Goal: Task Accomplishment & Management: Manage account settings

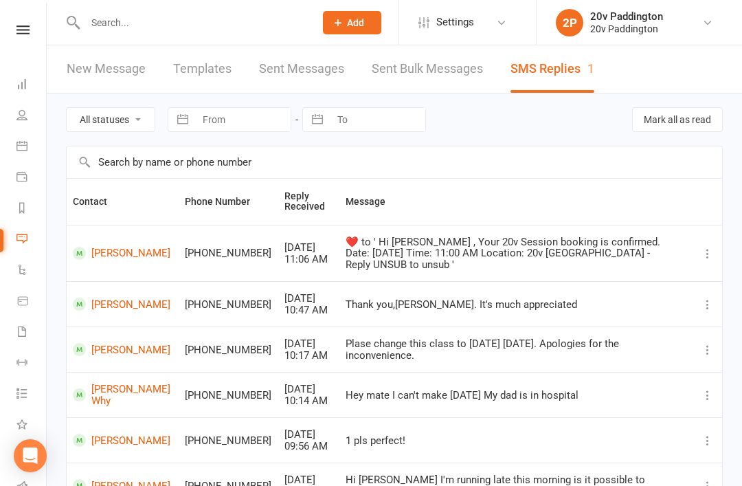
click at [259, 1] on div at bounding box center [185, 22] width 239 height 45
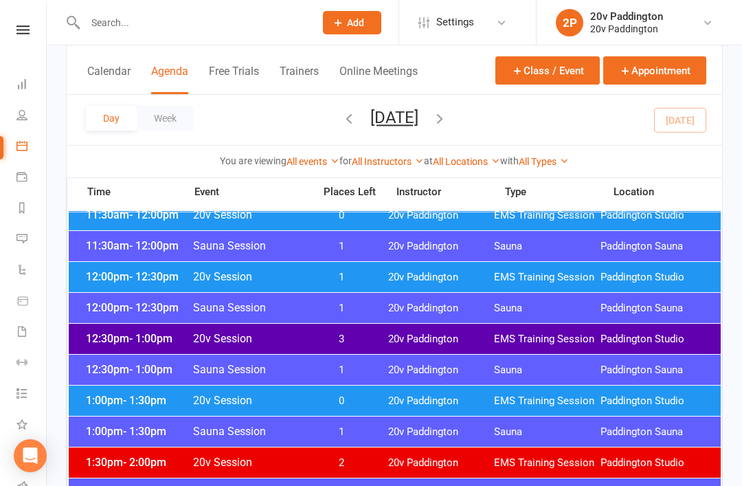
scroll to position [690, 0]
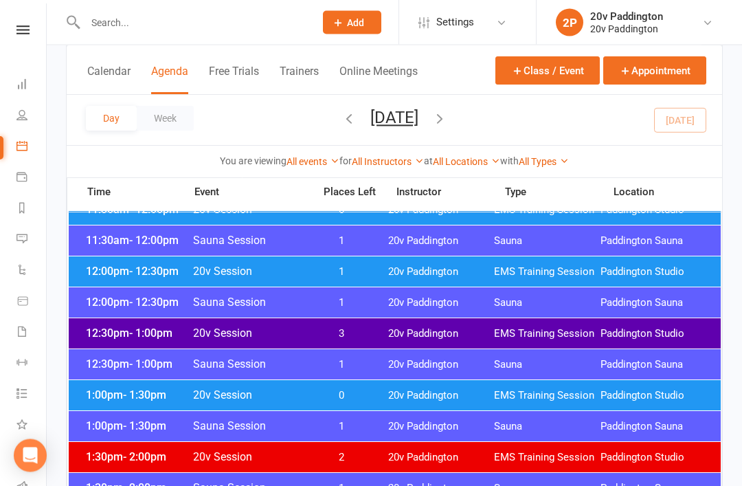
click at [584, 269] on span "EMS Training Session" at bounding box center [547, 272] width 107 height 13
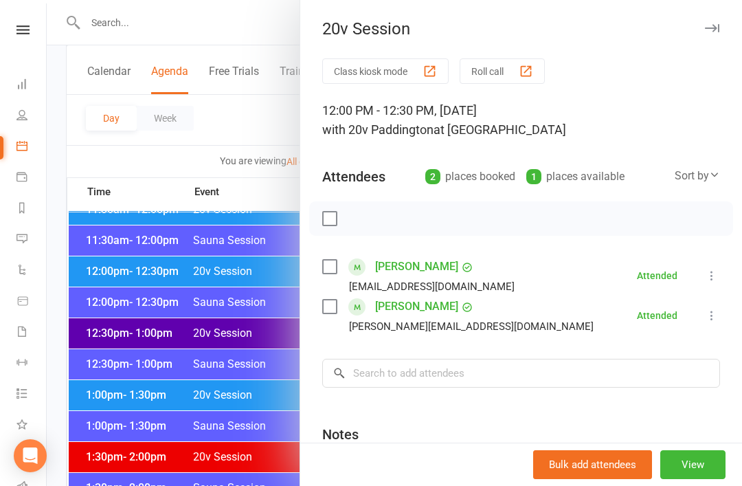
click at [226, 399] on div at bounding box center [395, 243] width 696 height 486
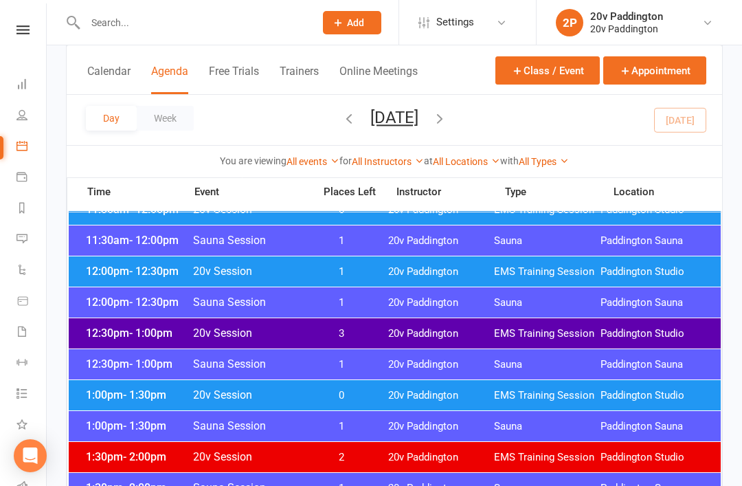
click at [306, 338] on span "3" at bounding box center [342, 333] width 72 height 13
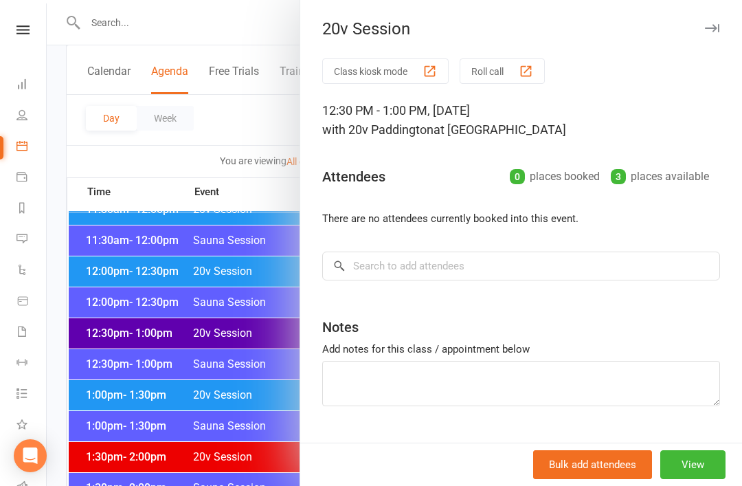
click at [239, 441] on div at bounding box center [395, 243] width 696 height 486
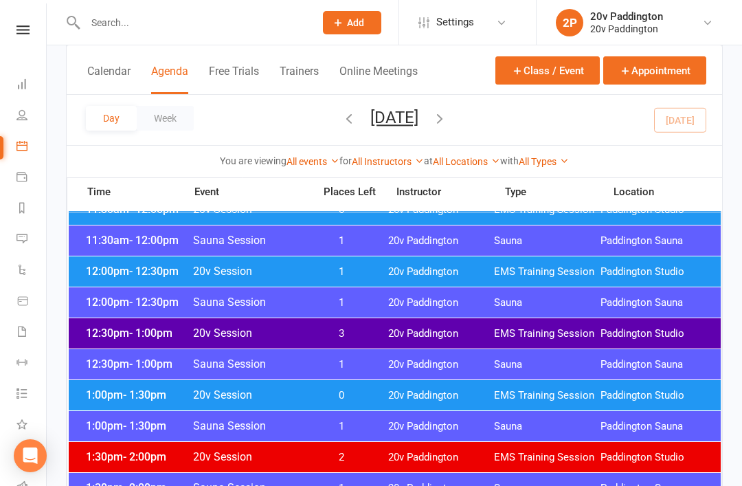
click at [377, 380] on div "1:00pm - 1:30pm 20v Session 0 20v Paddington EMS Training Session Paddington St…" at bounding box center [395, 395] width 652 height 30
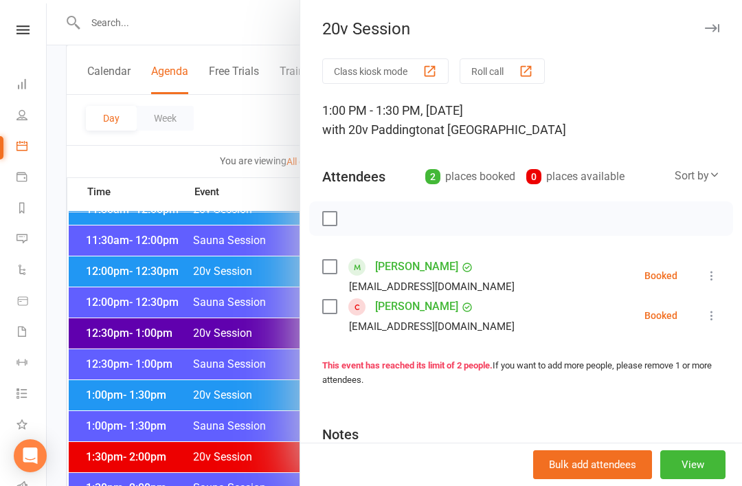
click at [250, 479] on div at bounding box center [395, 243] width 696 height 486
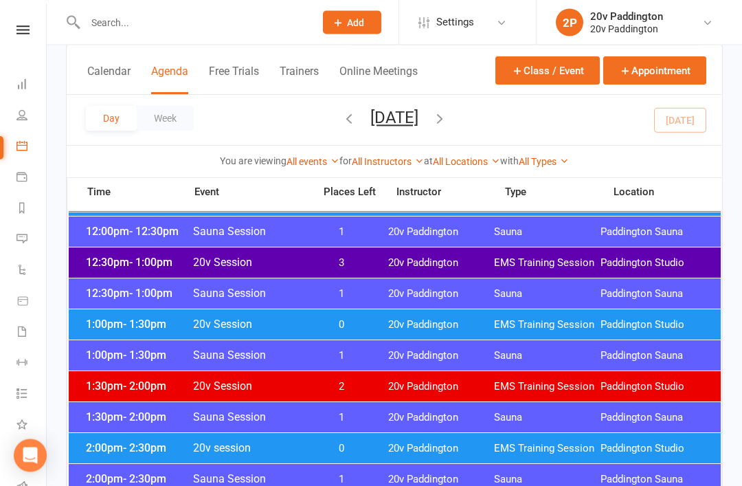
scroll to position [936, 0]
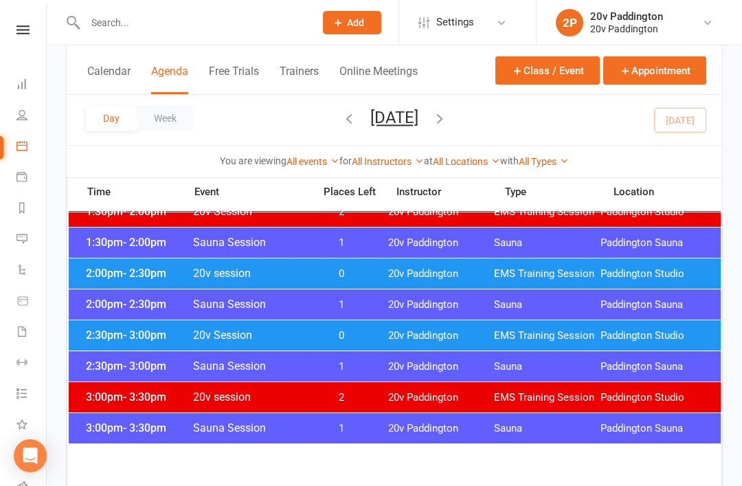
click at [494, 266] on div "2:00pm - 2:30pm 20v session 0 20v Paddington EMS Training Session Paddington St…" at bounding box center [395, 273] width 652 height 30
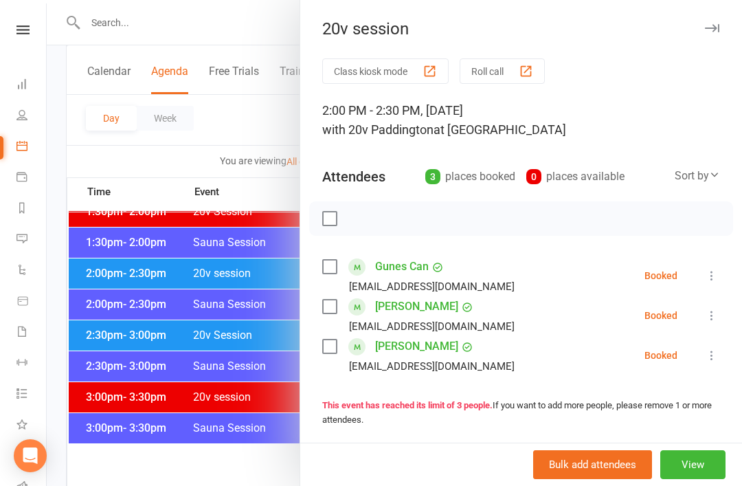
click at [716, 319] on icon at bounding box center [712, 316] width 14 height 14
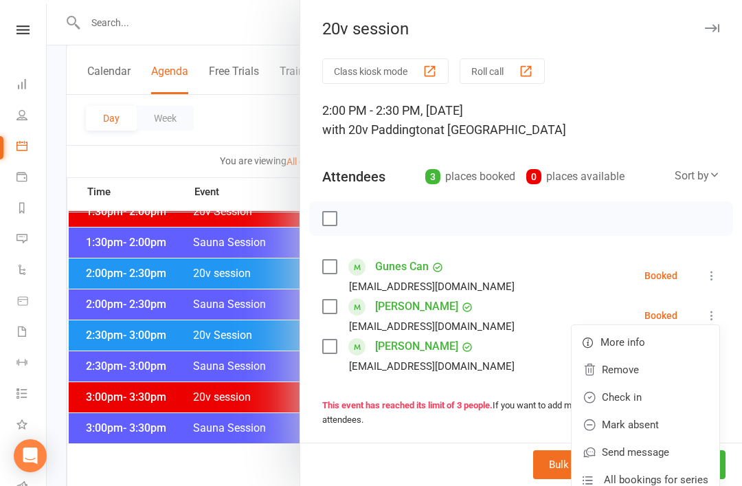
click at [652, 375] on link "Remove" at bounding box center [646, 369] width 148 height 27
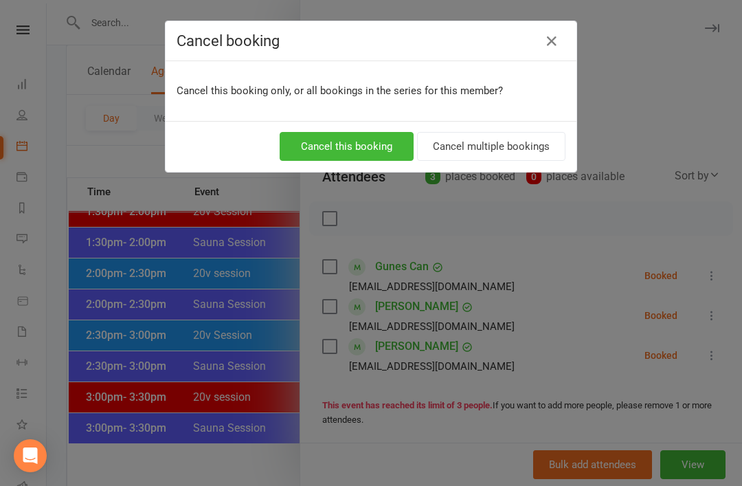
click at [386, 142] on button "Cancel this booking" at bounding box center [347, 146] width 134 height 29
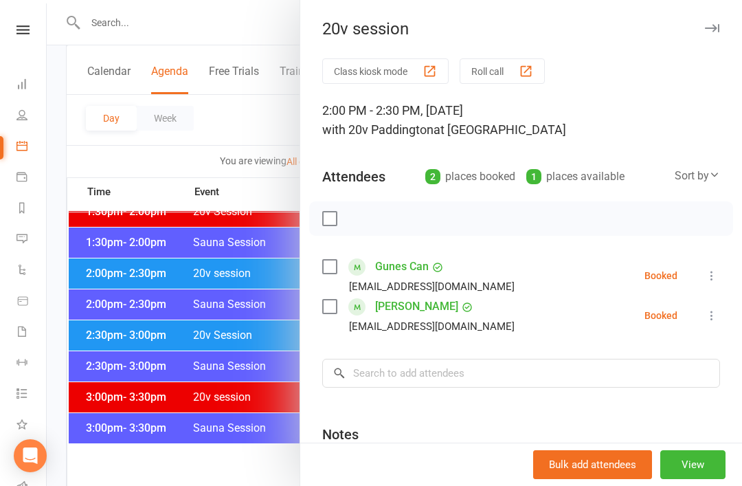
click at [227, 400] on div at bounding box center [395, 243] width 696 height 486
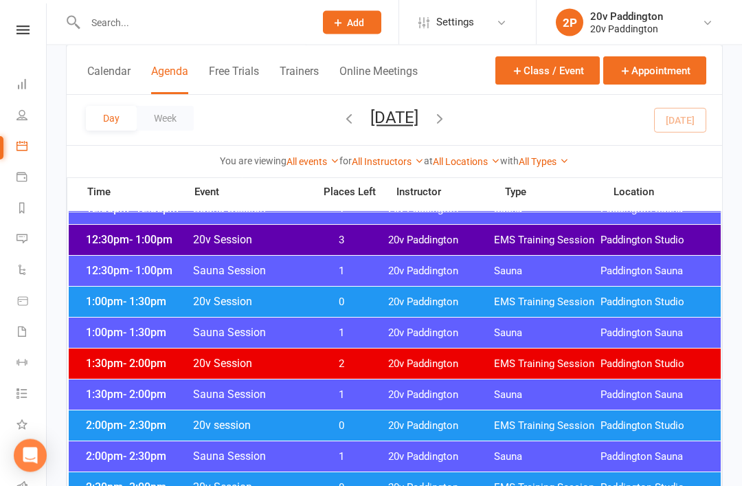
click at [283, 302] on span "20v Session" at bounding box center [248, 302] width 113 height 13
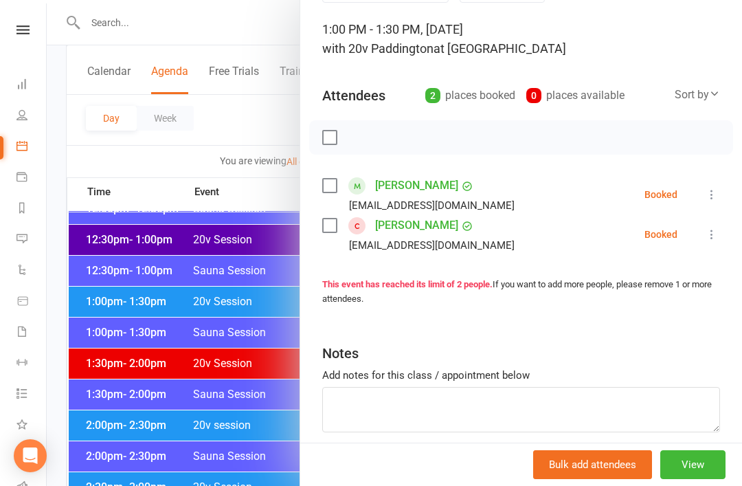
scroll to position [93, 0]
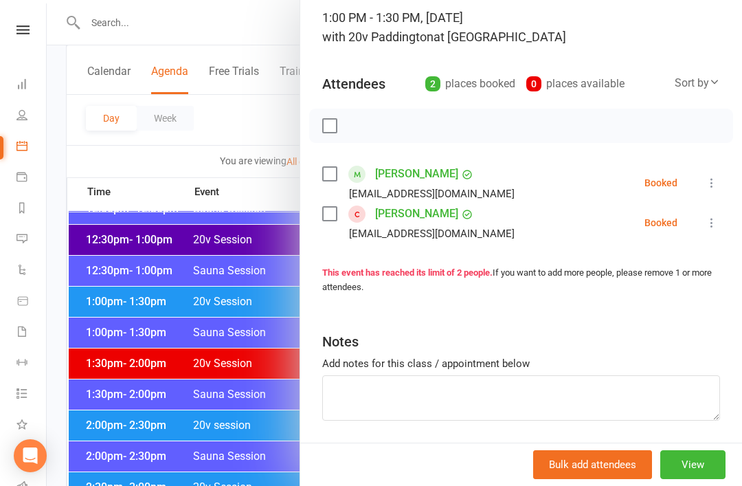
click at [426, 224] on link "Quynh Anh Pham" at bounding box center [416, 214] width 83 height 22
